Goal: Task Accomplishment & Management: Use online tool/utility

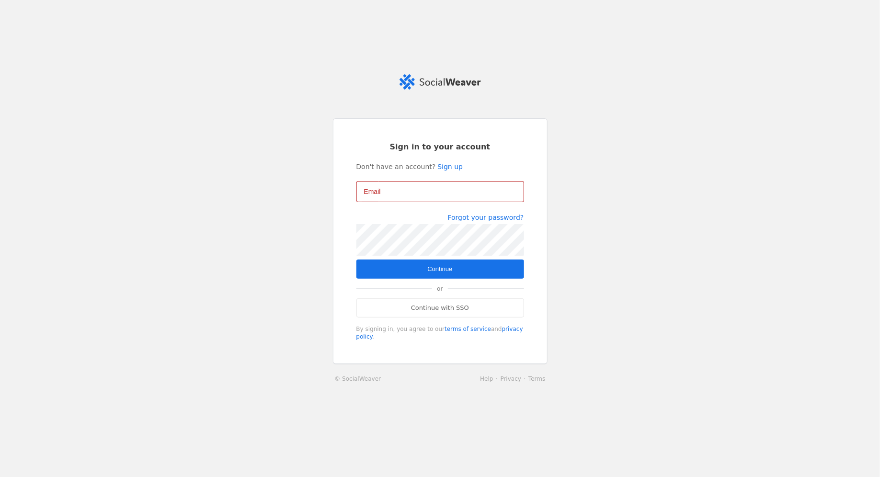
type input "[EMAIL_ADDRESS][DOMAIN_NAME]"
click at [439, 266] on span "Continue" at bounding box center [439, 270] width 25 height 10
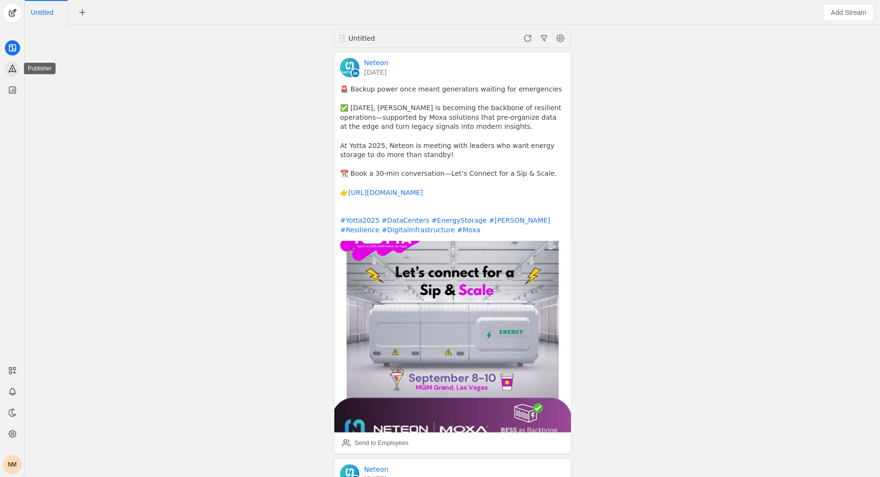
click at [12, 67] on icon at bounding box center [13, 69] width 10 height 10
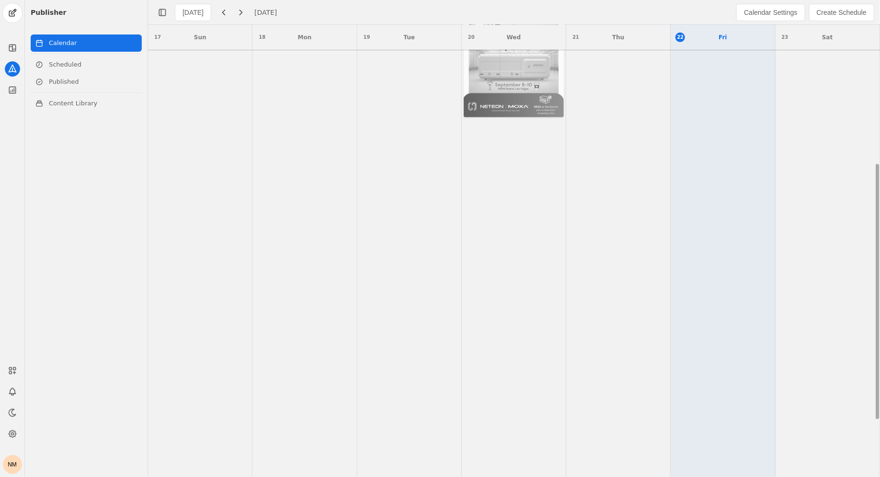
scroll to position [300, 0]
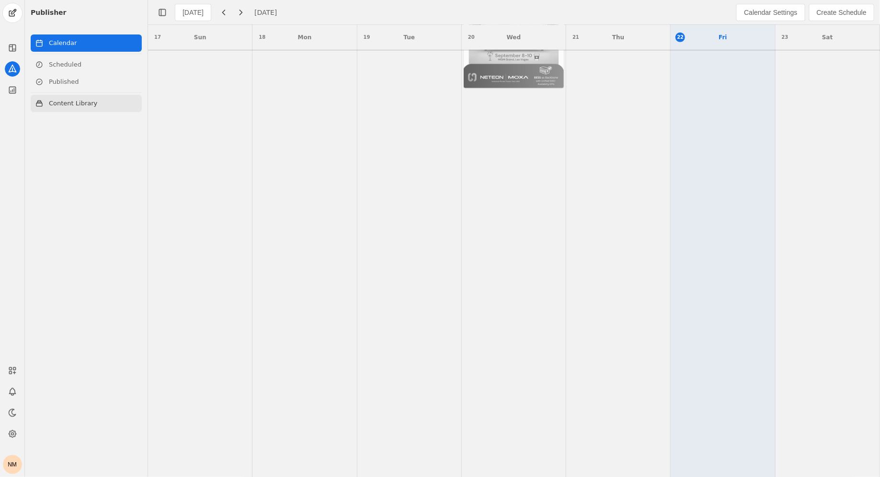
click at [78, 104] on link "Content Library" at bounding box center [86, 103] width 111 height 17
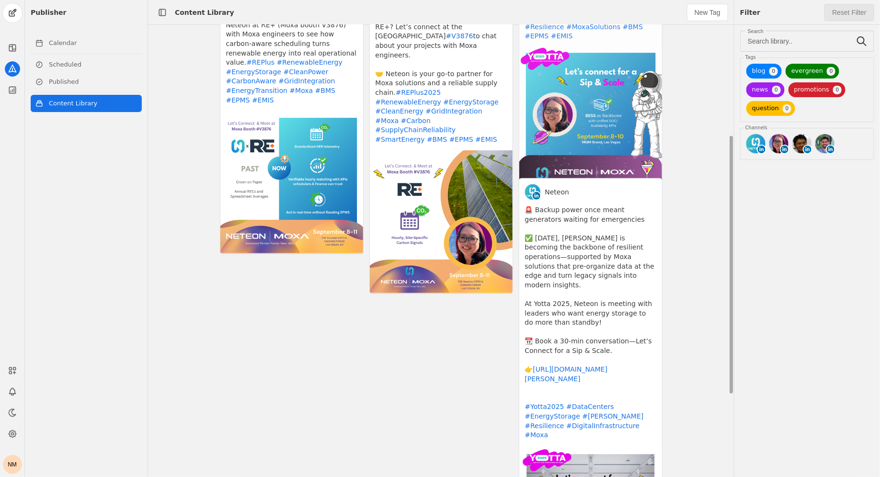
scroll to position [253, 0]
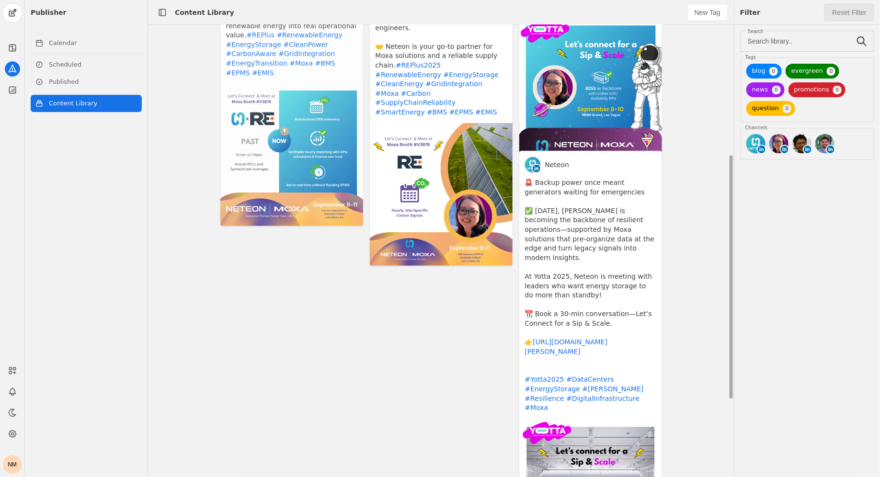
click at [300, 173] on app-activity "Neteon 🤔 In the past, renewables were often just “green on paper,” with little …" at bounding box center [292, 2] width 144 height 449
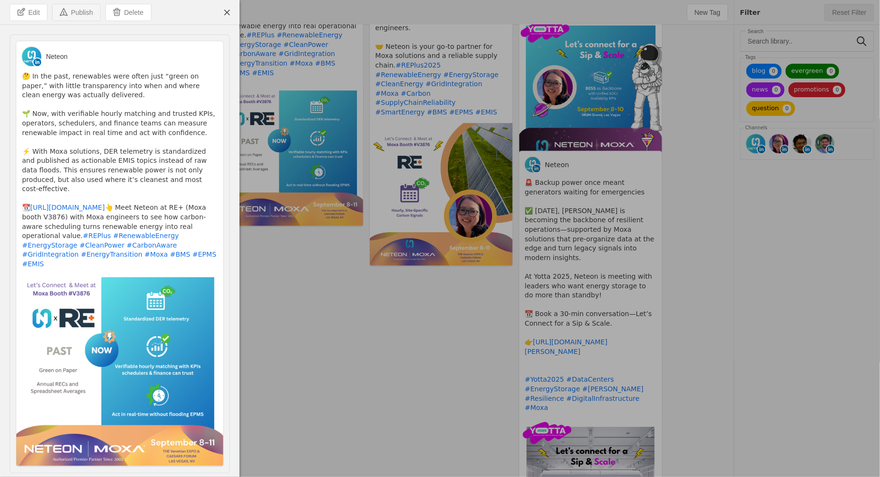
click at [87, 14] on span "Publish" at bounding box center [82, 13] width 22 height 10
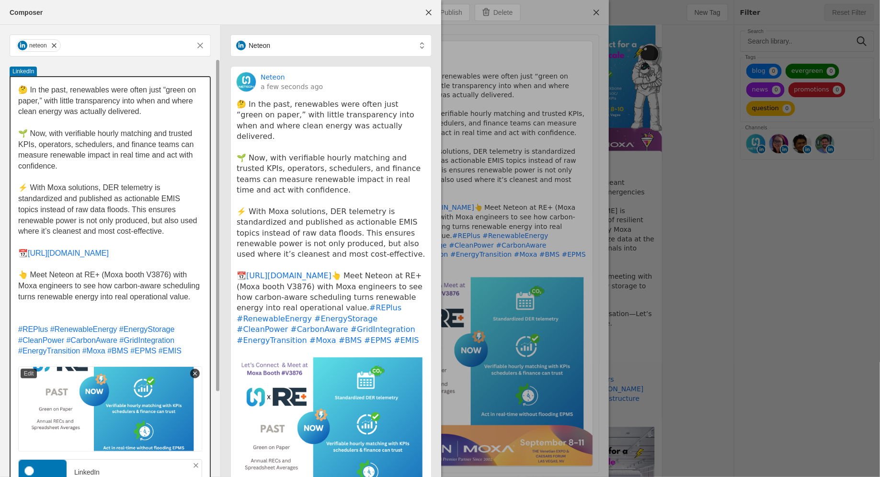
scroll to position [159, 0]
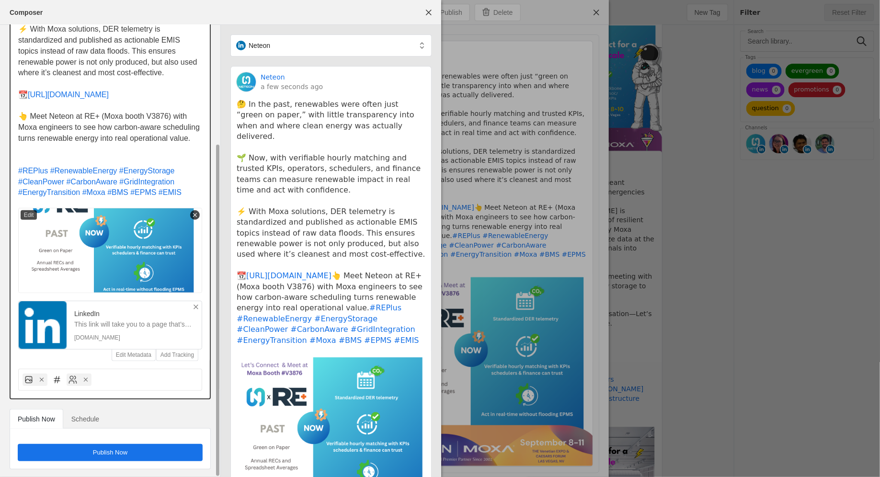
click at [86, 94] on span "[URL][DOMAIN_NAME]" at bounding box center [68, 95] width 81 height 8
click at [77, 94] on span "[URL][DOMAIN_NAME]" at bounding box center [68, 95] width 81 height 8
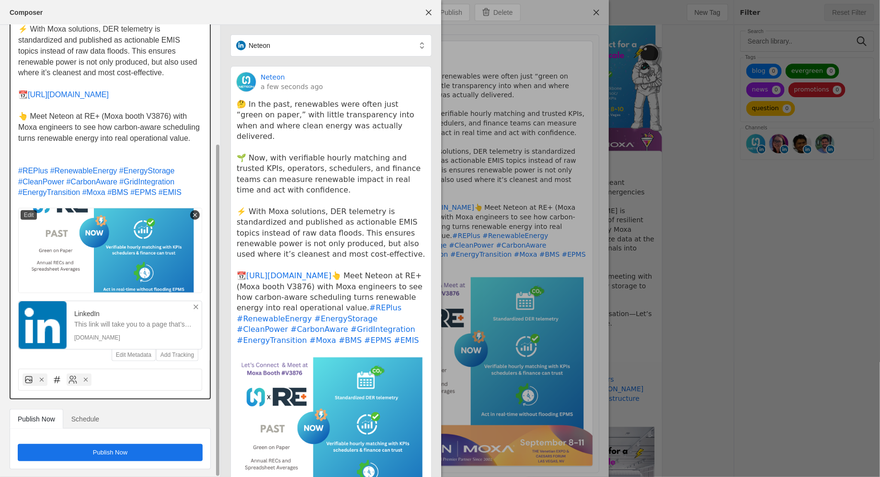
drag, startPoint x: 110, startPoint y: 92, endPoint x: 28, endPoint y: 90, distance: 82.4
click at [28, 90] on p "📆 [URL][DOMAIN_NAME]" at bounding box center [110, 95] width 184 height 11
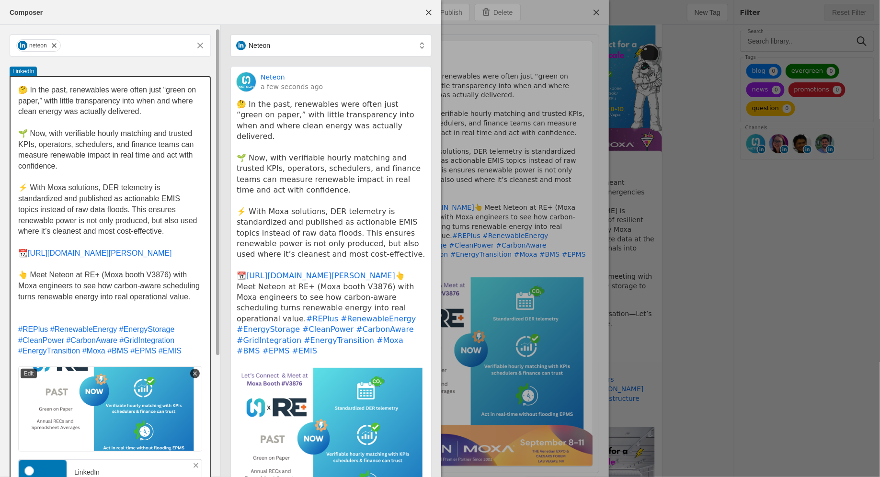
scroll to position [170, 0]
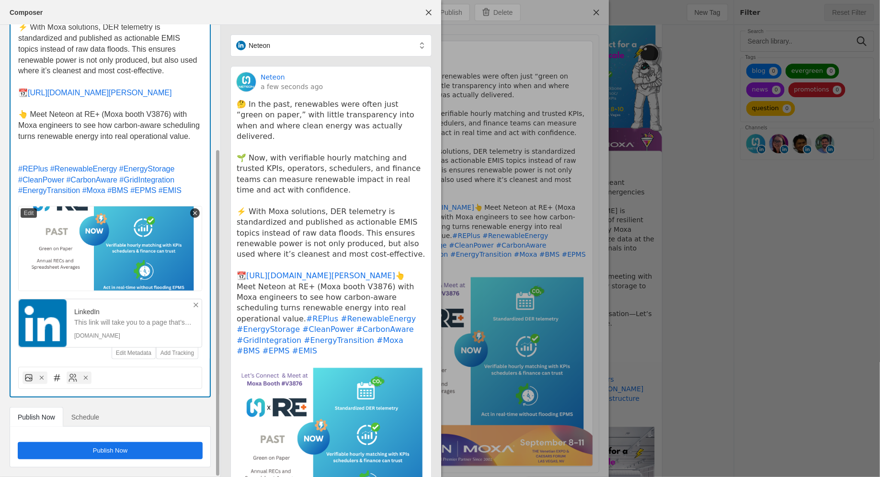
click at [89, 453] on span "undefined" at bounding box center [110, 450] width 185 height 17
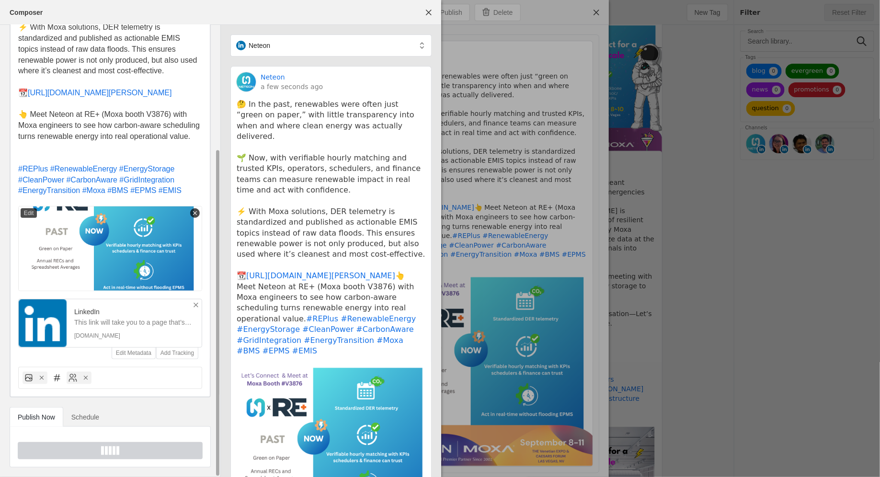
scroll to position [0, 0]
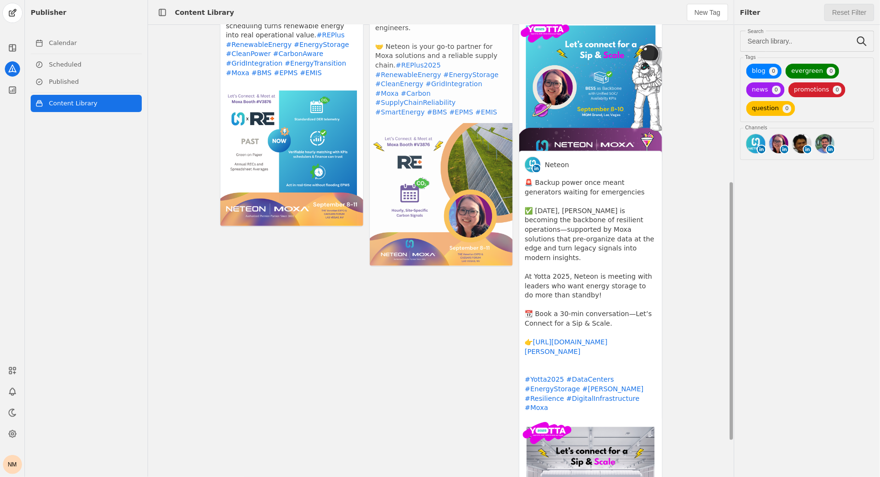
click at [411, 183] on app-activity "[PERSON_NAME] @[PERSON_NAME]-strand-6364b982 In the past, renewables were track…" at bounding box center [441, 22] width 144 height 489
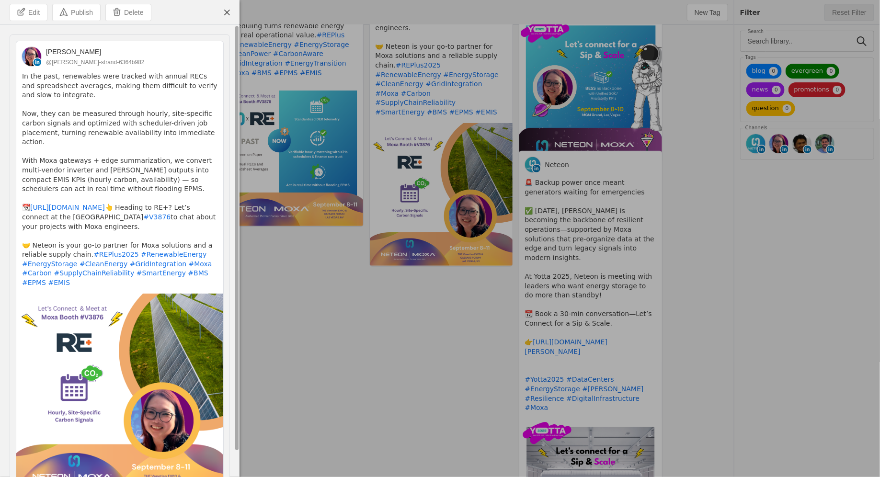
scroll to position [0, 0]
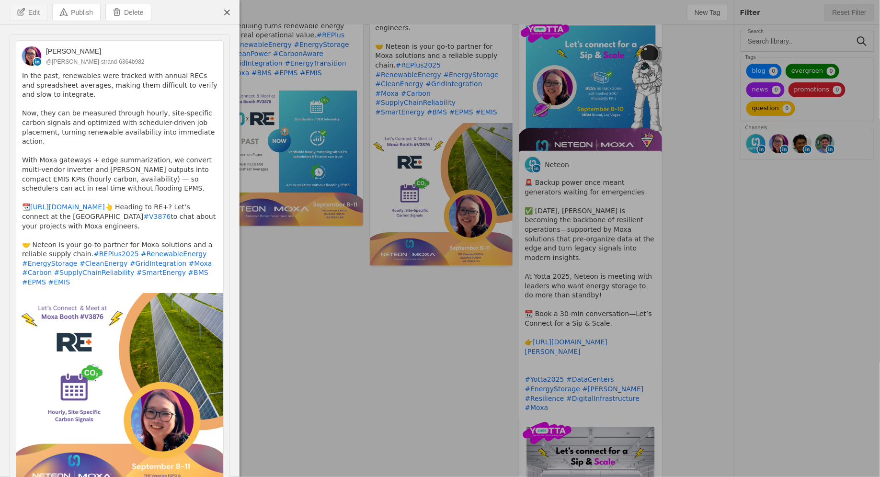
click at [38, 9] on span "Edit" at bounding box center [34, 13] width 12 height 10
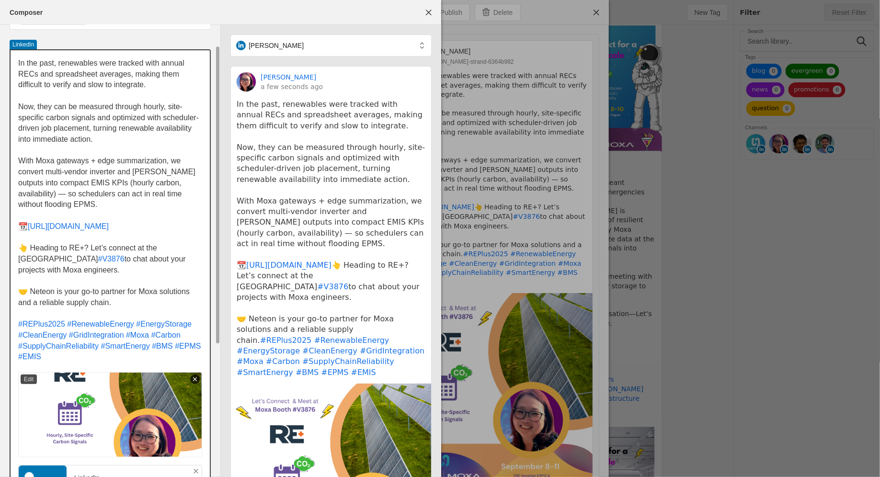
scroll to position [31, 0]
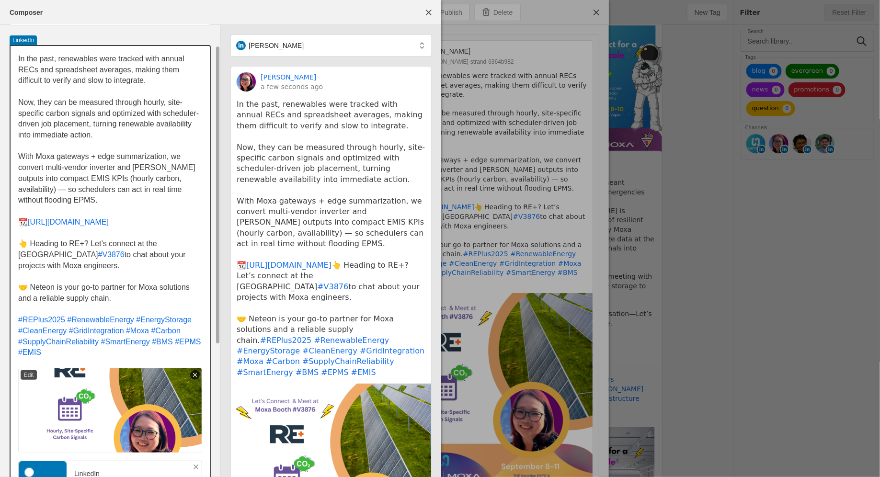
drag, startPoint x: 28, startPoint y: 222, endPoint x: 131, endPoint y: 227, distance: 103.1
click at [131, 227] on p "📆 [URL][DOMAIN_NAME]" at bounding box center [110, 222] width 184 height 11
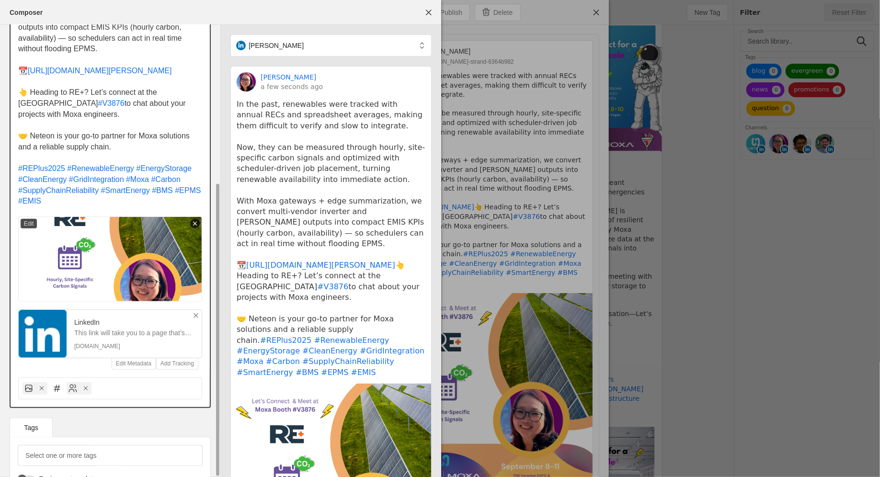
scroll to position [241, 0]
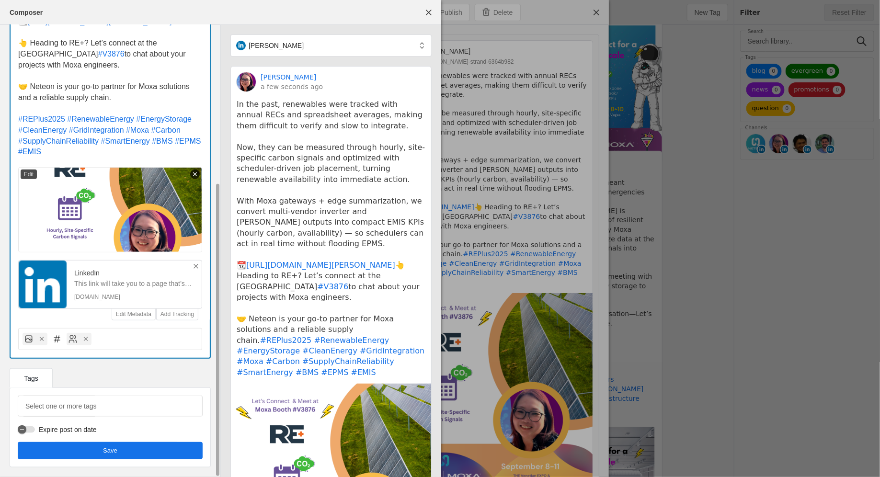
click at [68, 450] on span "undefined" at bounding box center [110, 450] width 185 height 17
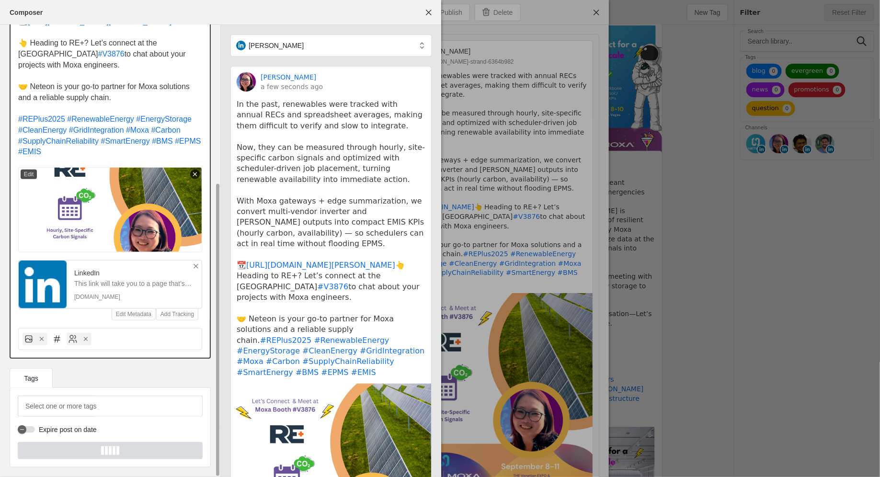
scroll to position [0, 0]
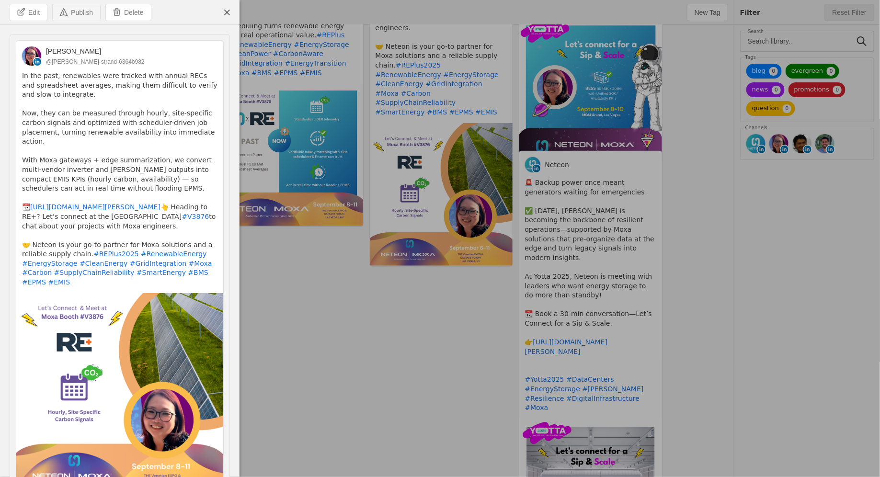
click at [88, 16] on span "Publish" at bounding box center [82, 13] width 22 height 10
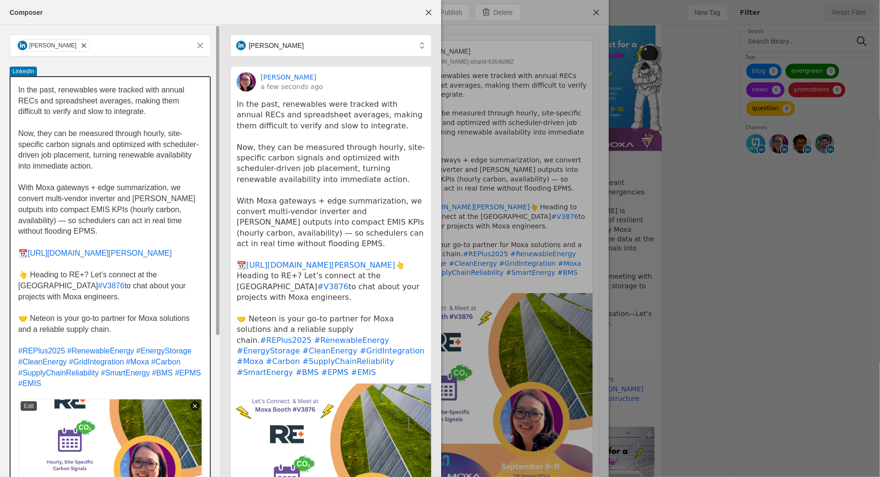
scroll to position [202, 0]
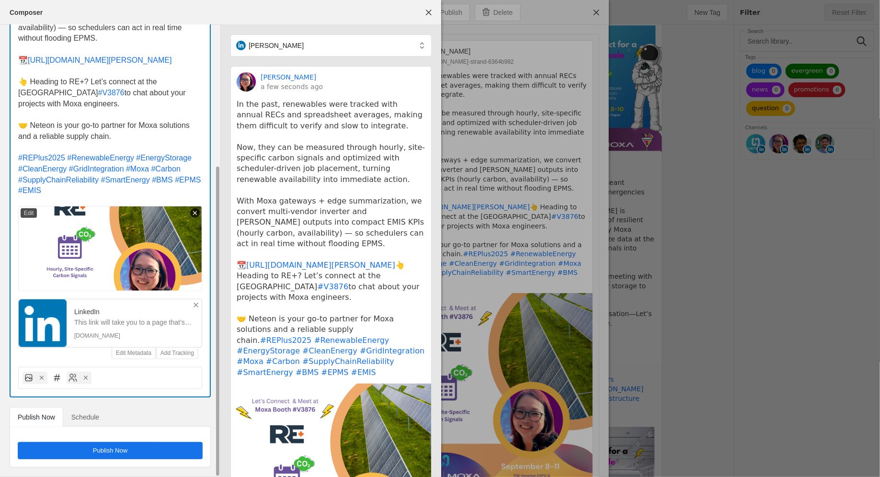
click at [59, 454] on span "undefined" at bounding box center [110, 450] width 185 height 17
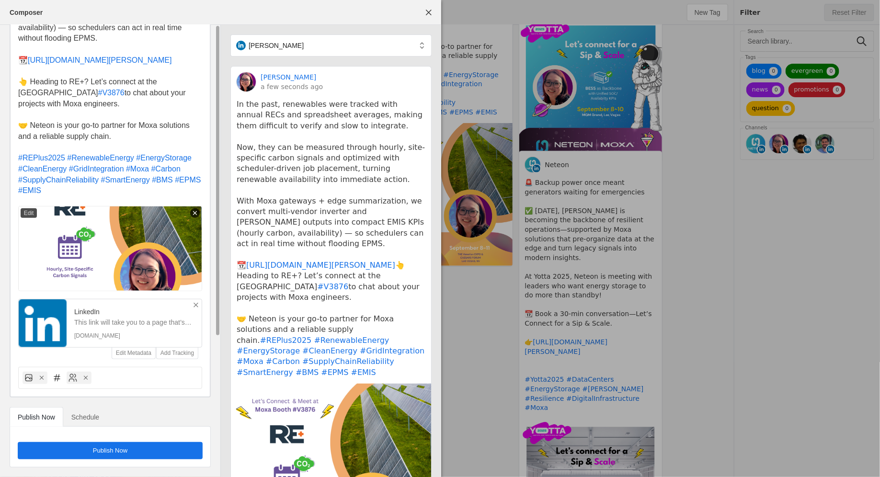
scroll to position [0, 0]
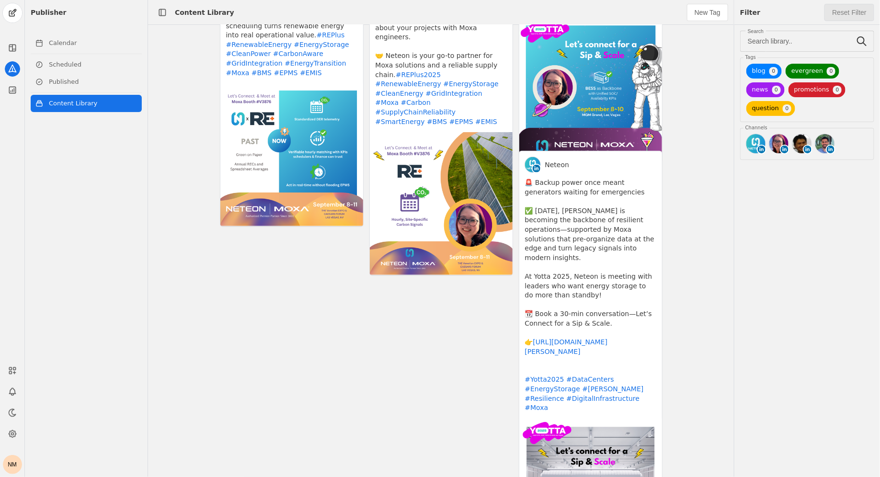
click at [86, 107] on link "Content Library" at bounding box center [86, 103] width 111 height 17
